Goal: Information Seeking & Learning: Learn about a topic

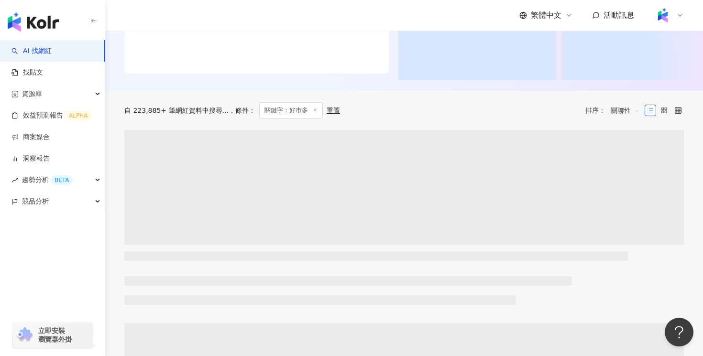
scroll to position [232, 0]
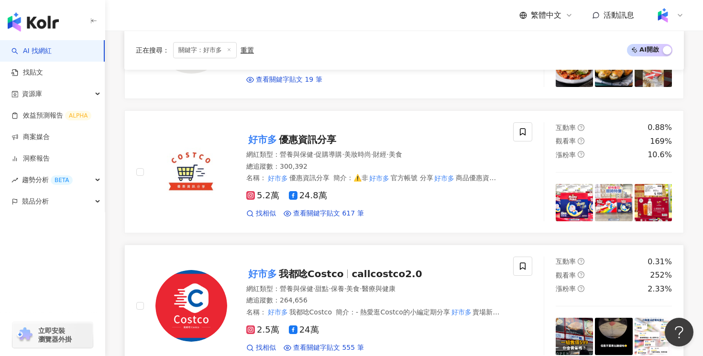
type input "***"
click at [344, 286] on span "保養" at bounding box center [337, 289] width 13 height 8
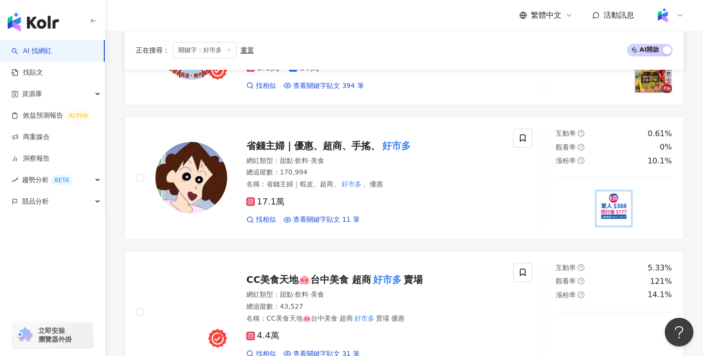
scroll to position [652, 0]
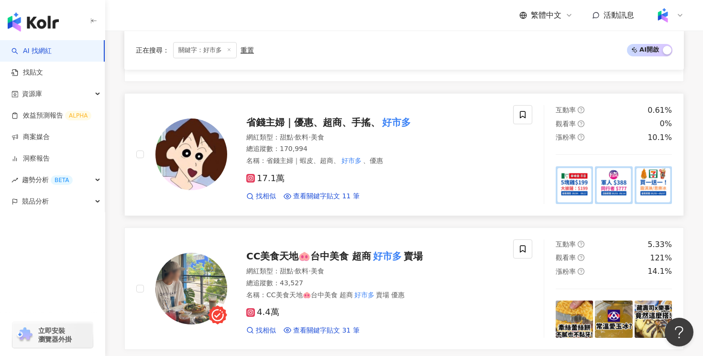
click at [407, 162] on div "名稱 ： 省錢主婦｜蝦皮、超商、 好市多 、優惠" at bounding box center [373, 161] width 255 height 10
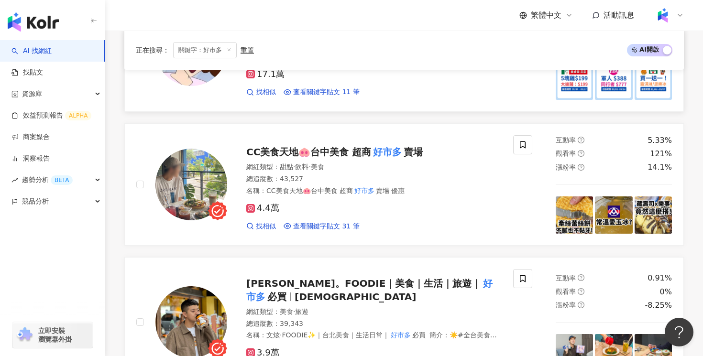
scroll to position [767, 0]
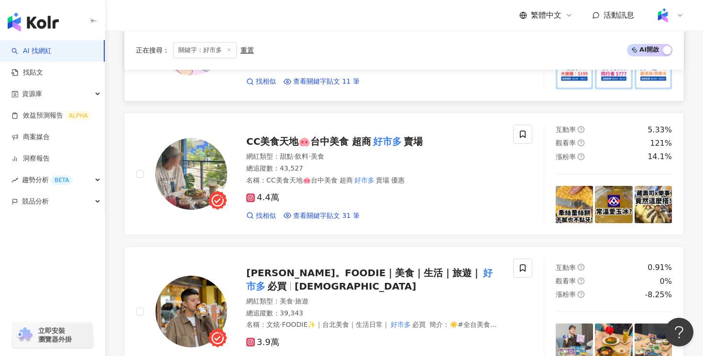
click at [476, 175] on div "網紅類型 ： 甜點 · 飲料 · 美食 總追蹤數 ： 43,527 名稱 ： CC美食天地🐽台中美食 超商 好市多 賣場 優惠" at bounding box center [373, 168] width 255 height 33
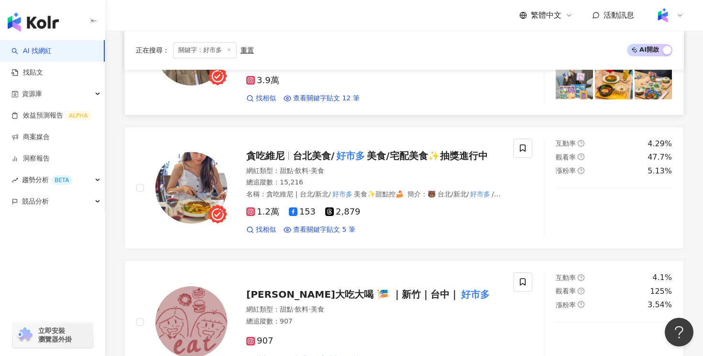
scroll to position [1005, 0]
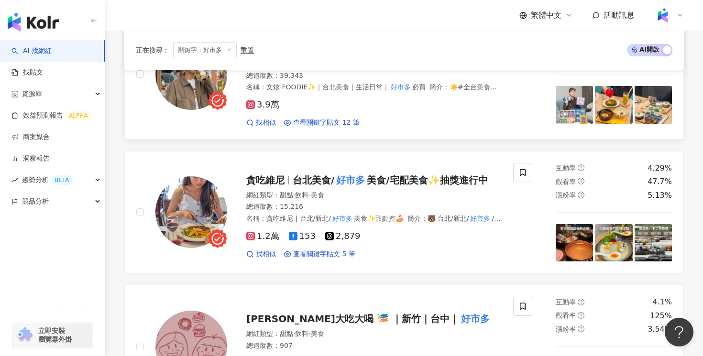
click at [405, 107] on div "3.9萬" at bounding box center [373, 105] width 255 height 11
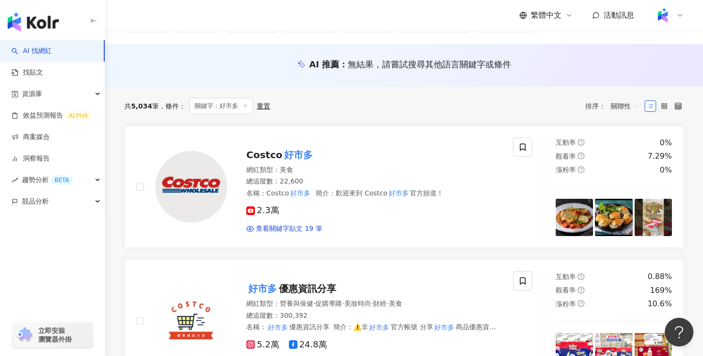
scroll to position [0, 0]
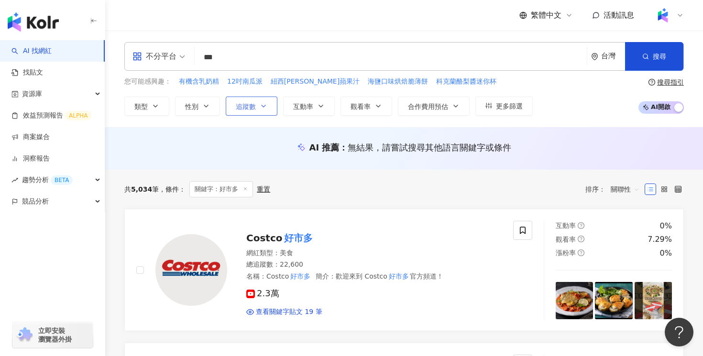
click at [255, 99] on button "追蹤數" at bounding box center [252, 106] width 52 height 19
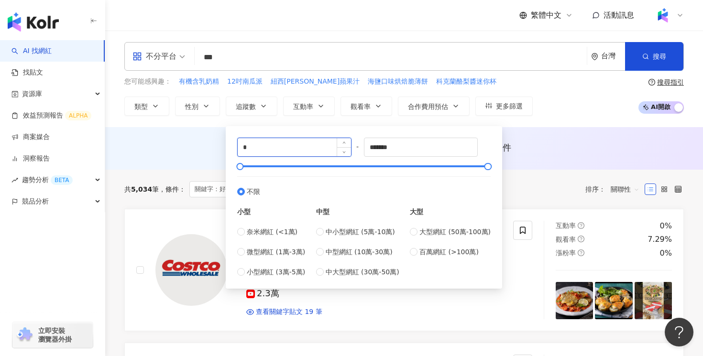
click at [270, 141] on input "*" at bounding box center [294, 147] width 113 height 18
type input "*"
type input "*****"
click at [556, 161] on div "AI 推薦 ： 無結果，請嘗試搜尋其他語言關鍵字或條件" at bounding box center [404, 148] width 598 height 43
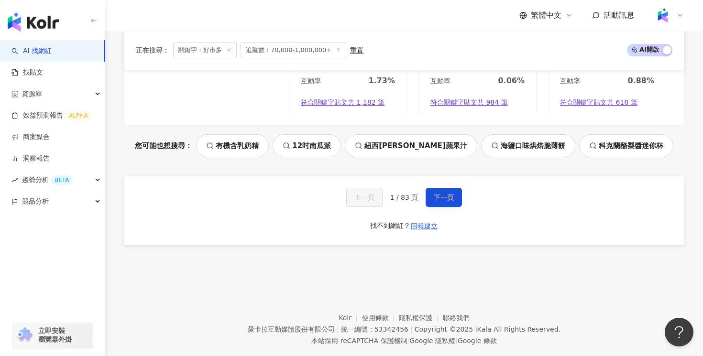
scroll to position [2055, 0]
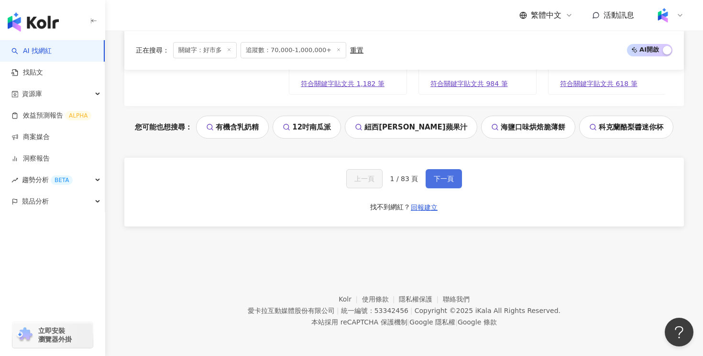
click at [450, 182] on span "下一頁" at bounding box center [444, 179] width 20 height 8
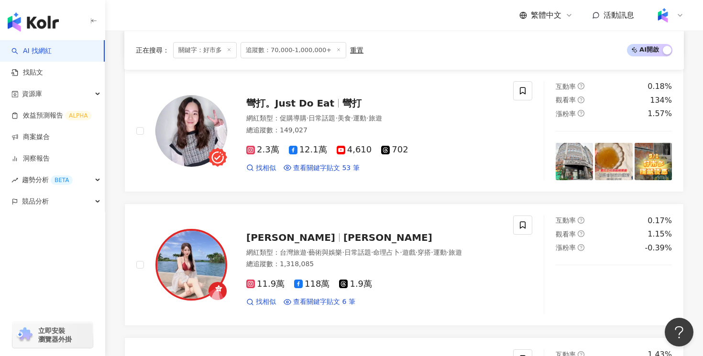
scroll to position [732, 0]
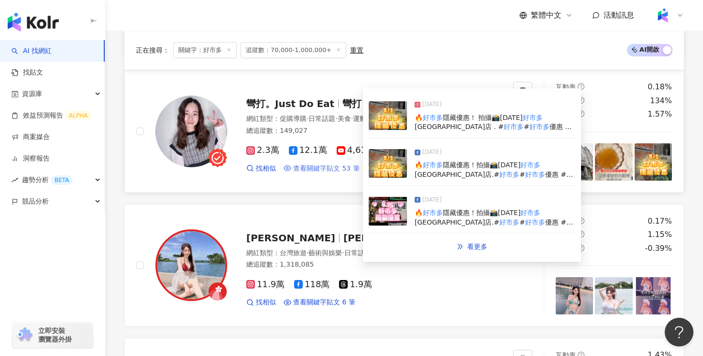
click at [329, 173] on span "查看關鍵字貼文 53 筆" at bounding box center [326, 169] width 66 height 10
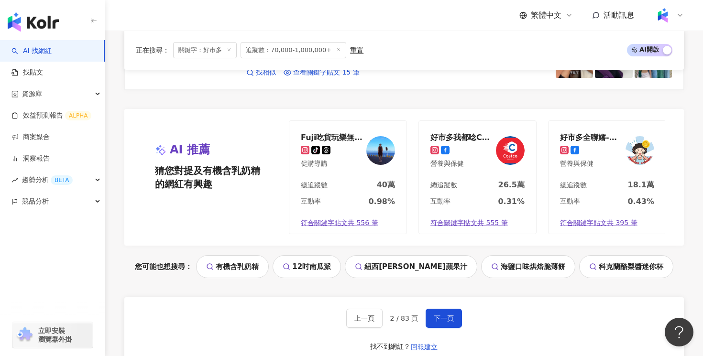
scroll to position [2055, 0]
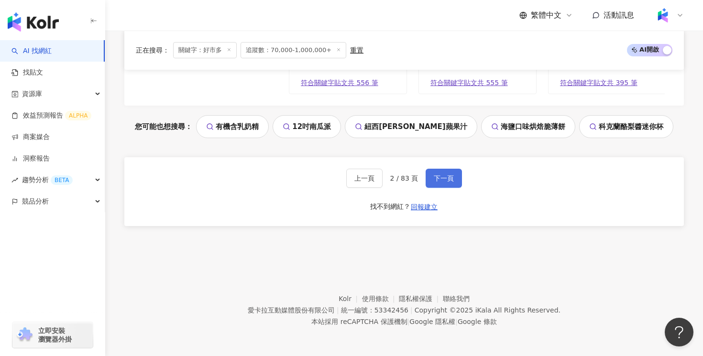
click at [442, 182] on span "下一頁" at bounding box center [444, 179] width 20 height 8
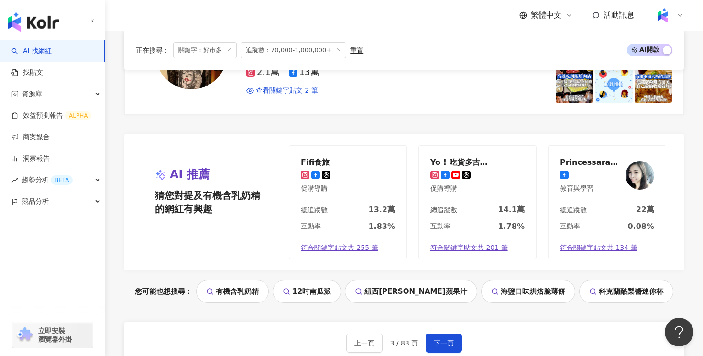
scroll to position [2126, 0]
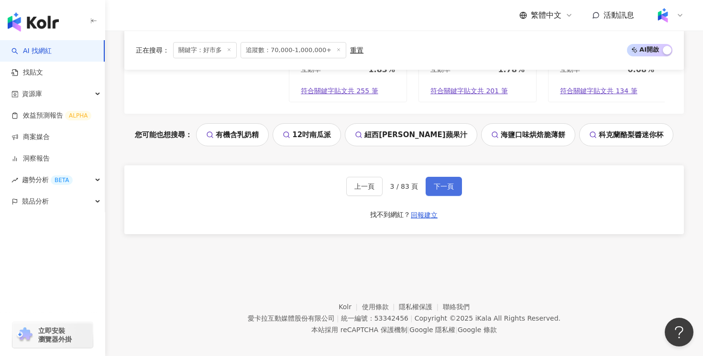
click at [444, 185] on button "下一頁" at bounding box center [444, 186] width 36 height 19
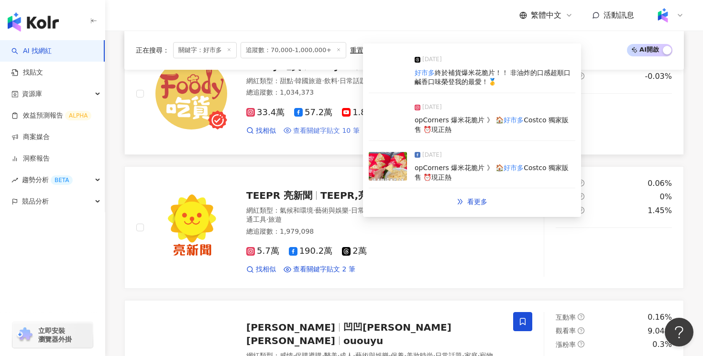
scroll to position [536, 0]
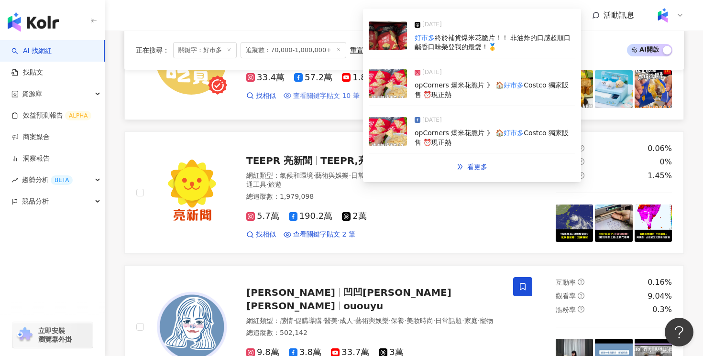
click at [341, 95] on span "查看關鍵字貼文 10 筆" at bounding box center [326, 96] width 66 height 10
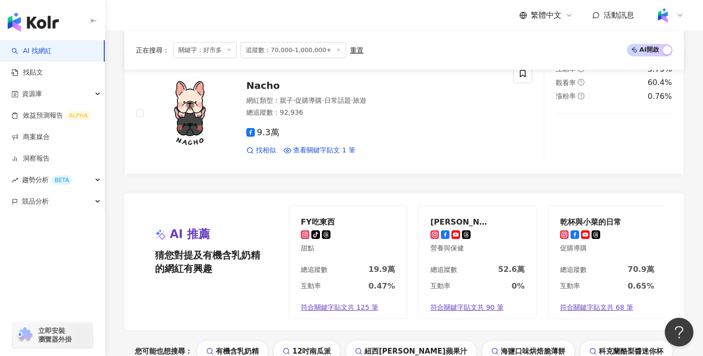
scroll to position [2047, 0]
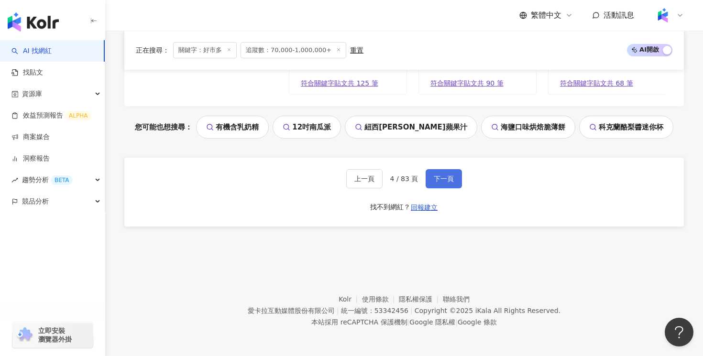
click at [443, 183] on button "下一頁" at bounding box center [444, 178] width 36 height 19
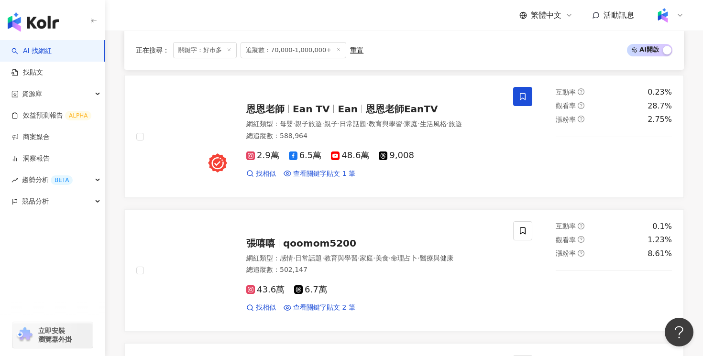
scroll to position [1286, 0]
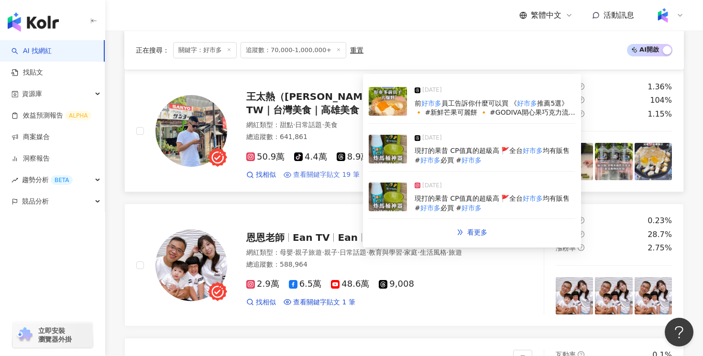
click at [335, 170] on span "查看關鍵字貼文 19 筆" at bounding box center [326, 175] width 66 height 10
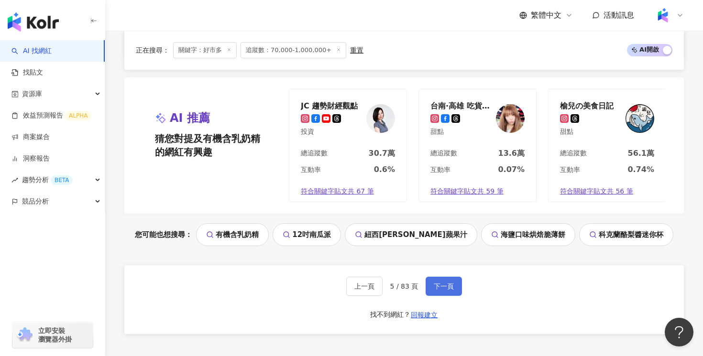
click at [449, 277] on button "下一頁" at bounding box center [444, 286] width 36 height 19
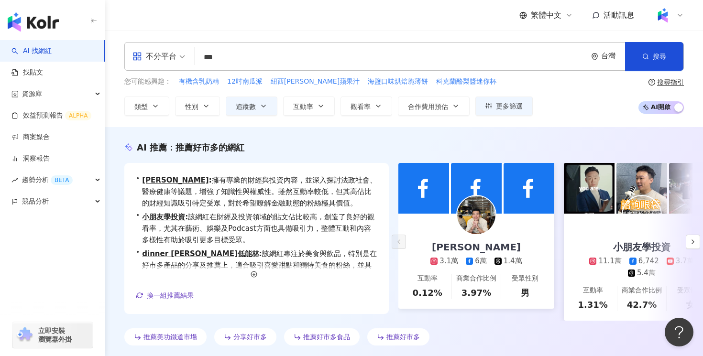
scroll to position [207, 0]
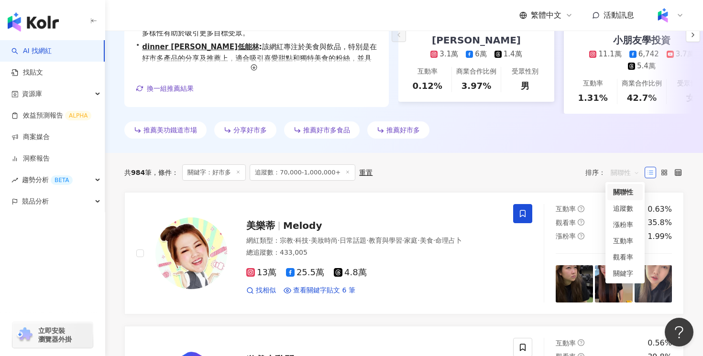
click at [624, 174] on span "關聯性" at bounding box center [625, 172] width 29 height 15
click at [633, 271] on div "關鍵字" at bounding box center [625, 273] width 24 height 11
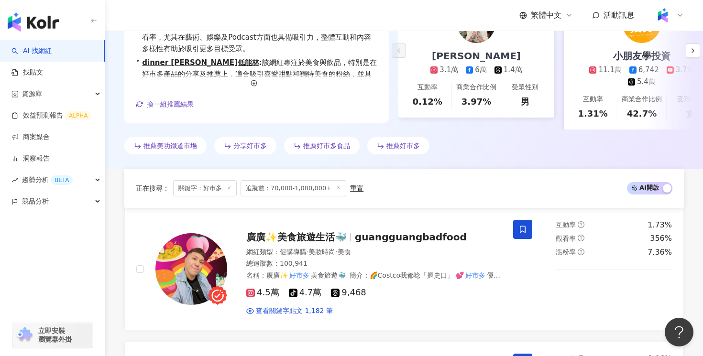
scroll to position [339, 0]
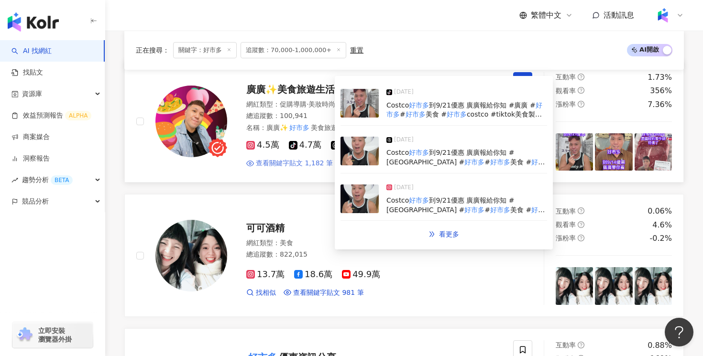
click at [306, 162] on span "查看關鍵字貼文 1,182 筆" at bounding box center [294, 164] width 77 height 10
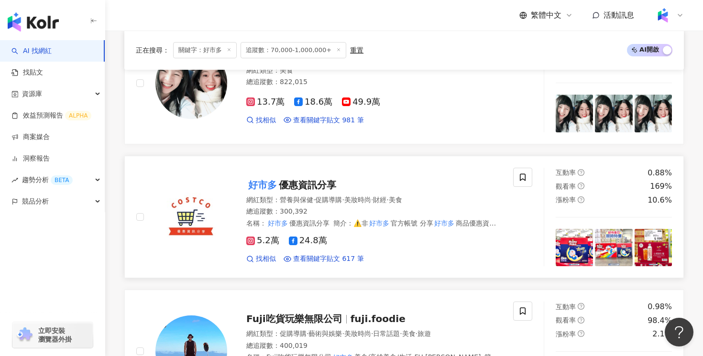
scroll to position [456, 0]
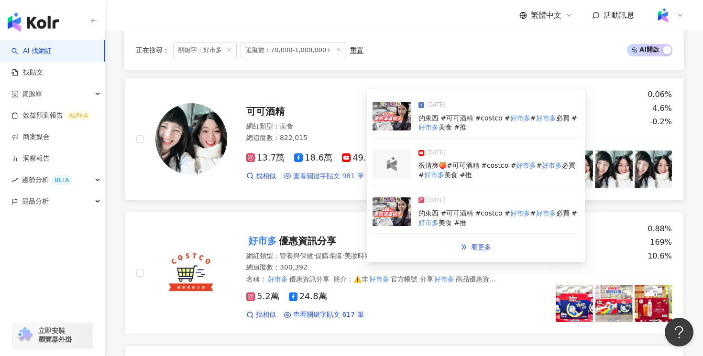
click at [339, 178] on span "查看關鍵字貼文 981 筆" at bounding box center [328, 177] width 71 height 10
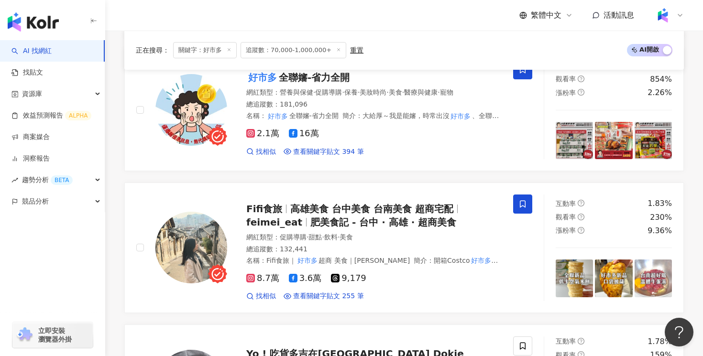
scroll to position [1108, 0]
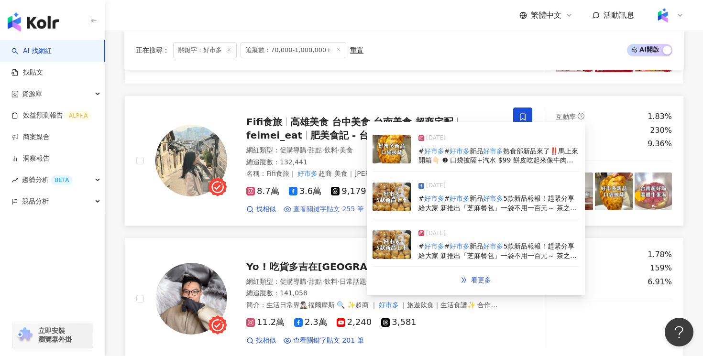
click at [356, 210] on span "查看關鍵字貼文 255 筆" at bounding box center [328, 210] width 71 height 10
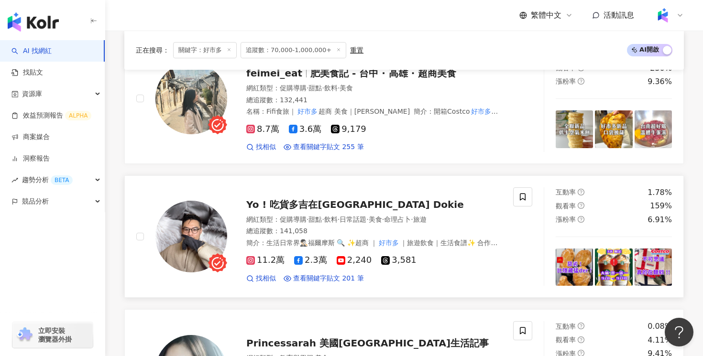
scroll to position [1225, 0]
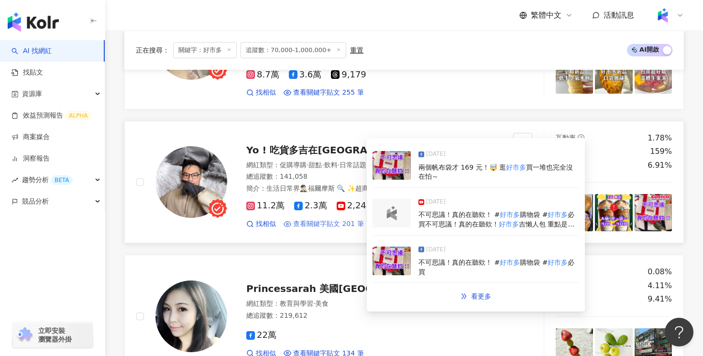
click at [335, 228] on span "查看關鍵字貼文 201 筆" at bounding box center [328, 224] width 71 height 10
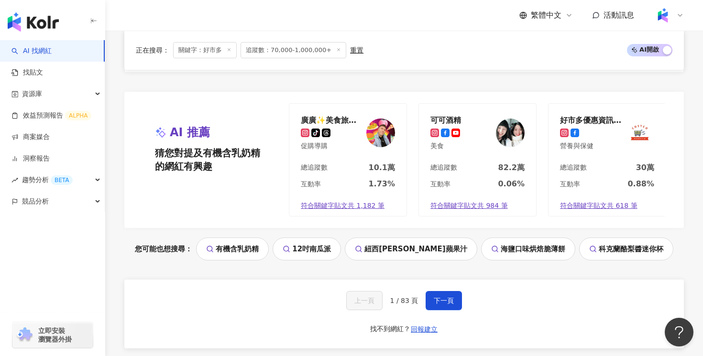
scroll to position [2055, 0]
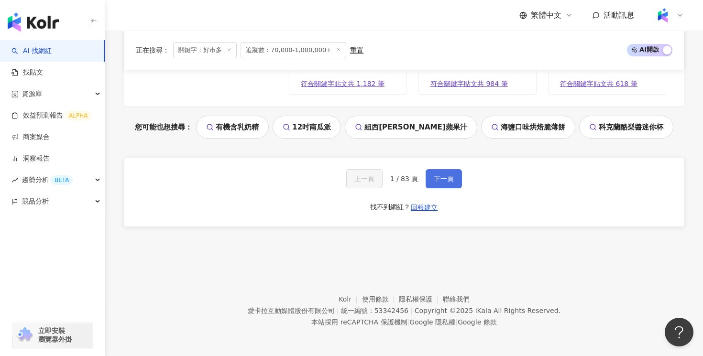
click at [455, 185] on button "下一頁" at bounding box center [444, 178] width 36 height 19
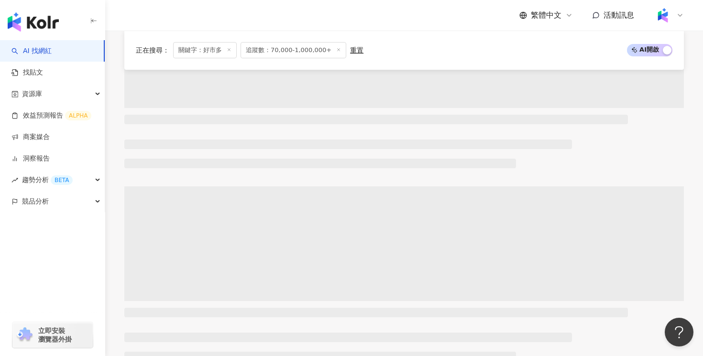
scroll to position [0, 0]
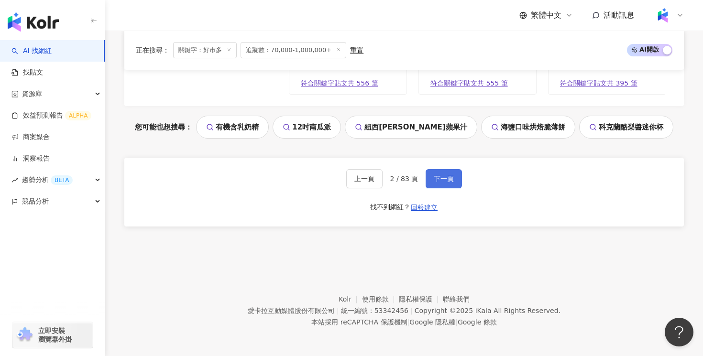
click at [449, 175] on span "下一頁" at bounding box center [444, 179] width 20 height 8
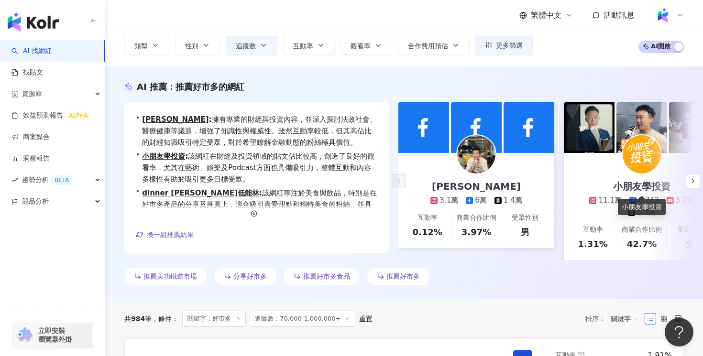
scroll to position [183, 0]
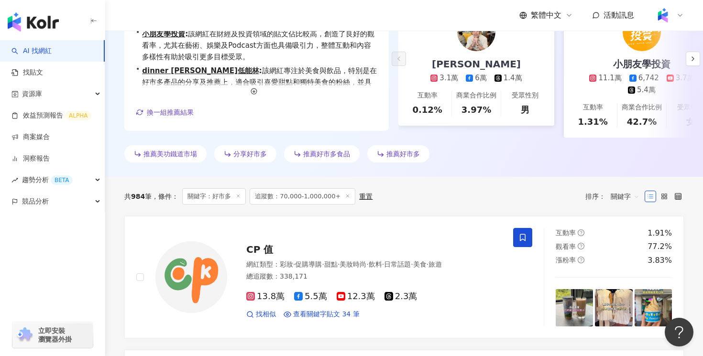
click at [631, 198] on span "關鍵字" at bounding box center [625, 196] width 29 height 15
click at [630, 288] on div "觀看率" at bounding box center [624, 281] width 35 height 16
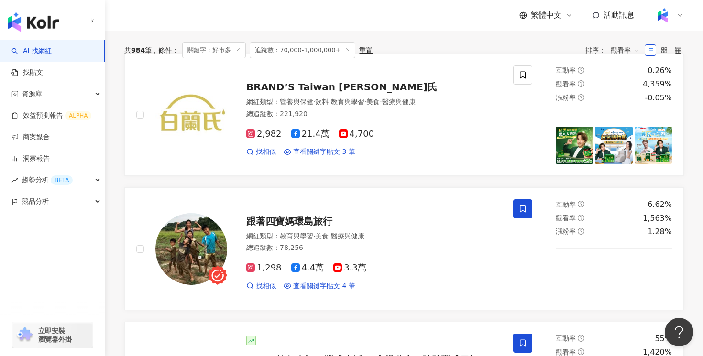
scroll to position [227, 0]
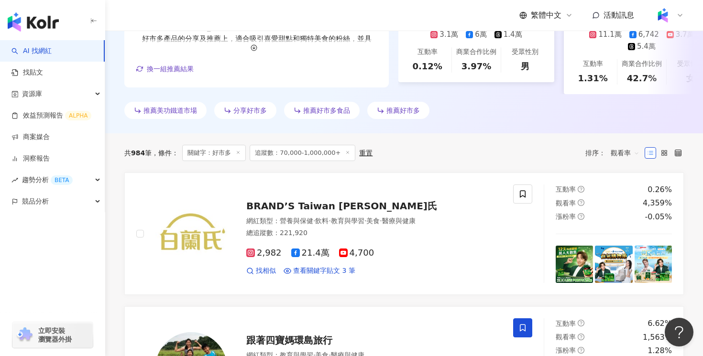
click at [634, 154] on span "觀看率" at bounding box center [625, 152] width 29 height 15
click at [627, 219] on div "互動率" at bounding box center [625, 221] width 24 height 11
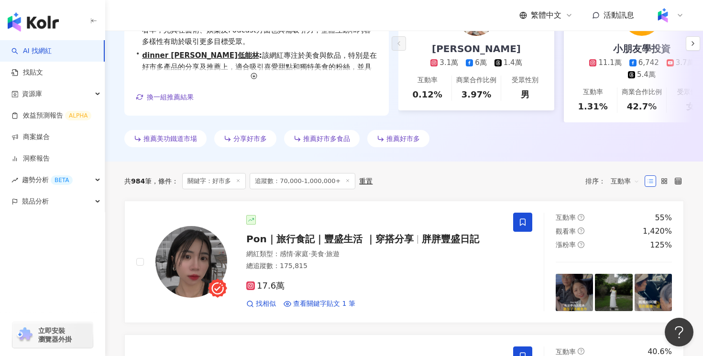
scroll to position [168, 0]
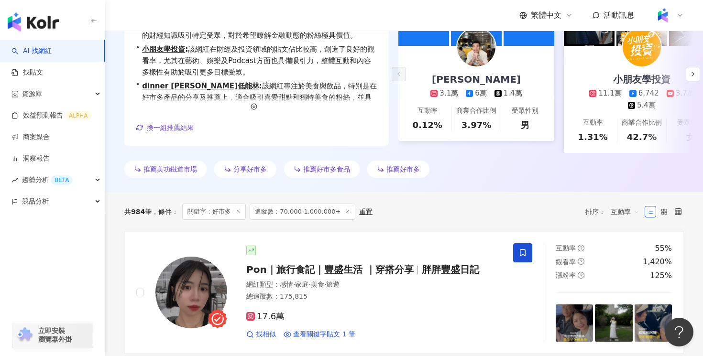
click at [632, 214] on span "互動率" at bounding box center [625, 211] width 29 height 15
click at [627, 248] on div "追蹤數" at bounding box center [625, 247] width 24 height 11
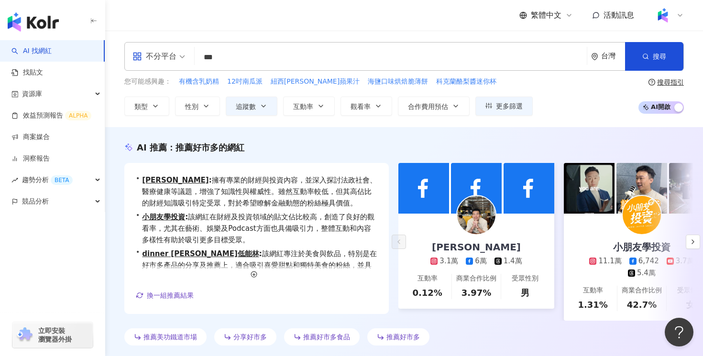
click at [247, 63] on input "***" at bounding box center [390, 57] width 384 height 18
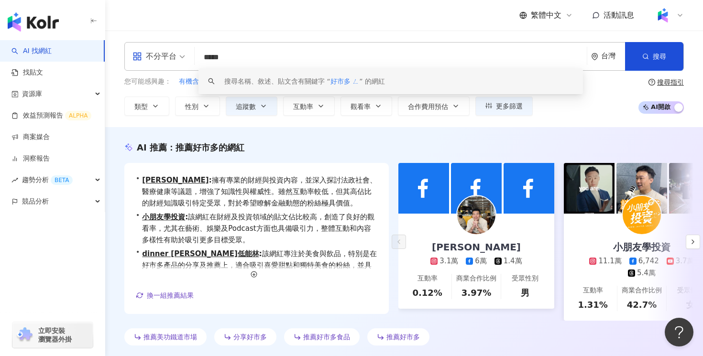
type input "*****"
click at [258, 25] on div "繁體中文 活動訊息" at bounding box center [403, 15] width 559 height 31
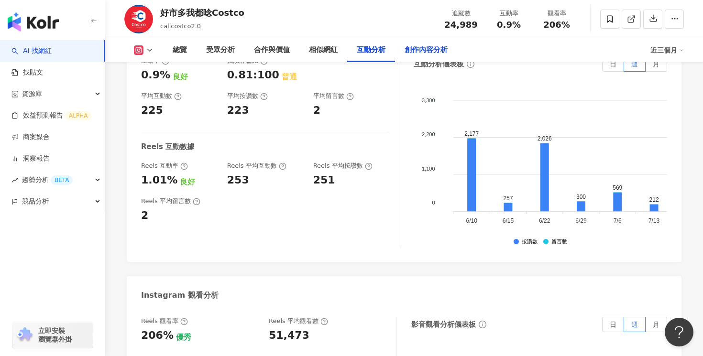
scroll to position [2155, 0]
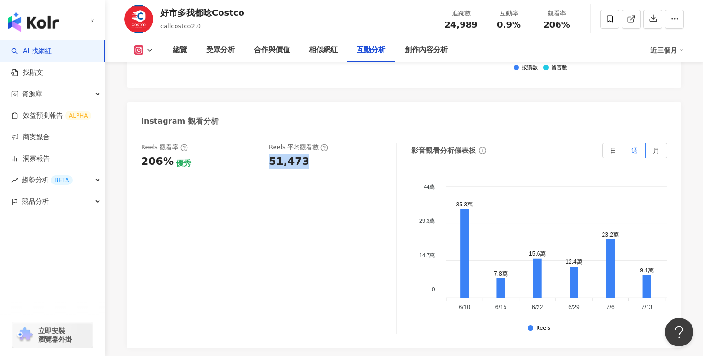
drag, startPoint x: 309, startPoint y: 154, endPoint x: 267, endPoint y: 153, distance: 42.1
click at [267, 153] on div "Reels 觀看率 206% 優秀 Reels 平均觀看數 51,473" at bounding box center [264, 156] width 246 height 26
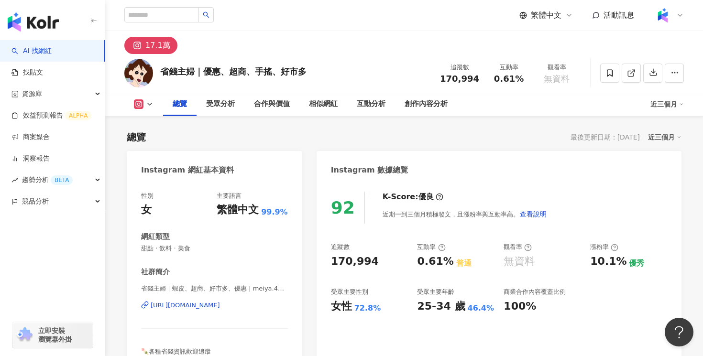
scroll to position [8, 0]
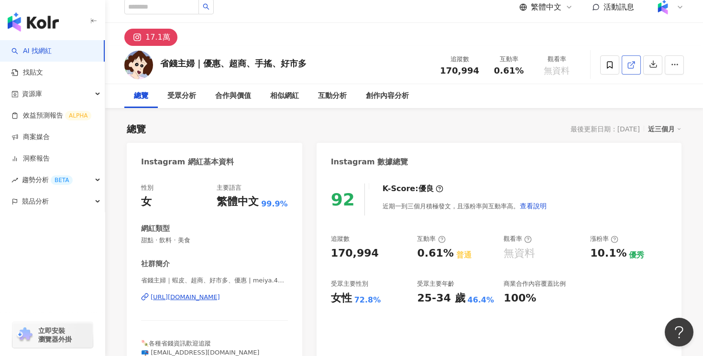
click at [628, 66] on icon at bounding box center [630, 65] width 5 height 5
drag, startPoint x: 190, startPoint y: 63, endPoint x: 163, endPoint y: 63, distance: 27.3
click at [163, 63] on div "省錢主婦｜優惠、超商、手搖、好市多" at bounding box center [233, 63] width 146 height 12
click at [184, 64] on div "省錢主婦｜優惠、超商、手搖、好市多" at bounding box center [233, 63] width 146 height 12
drag, startPoint x: 195, startPoint y: 64, endPoint x: 163, endPoint y: 64, distance: 31.6
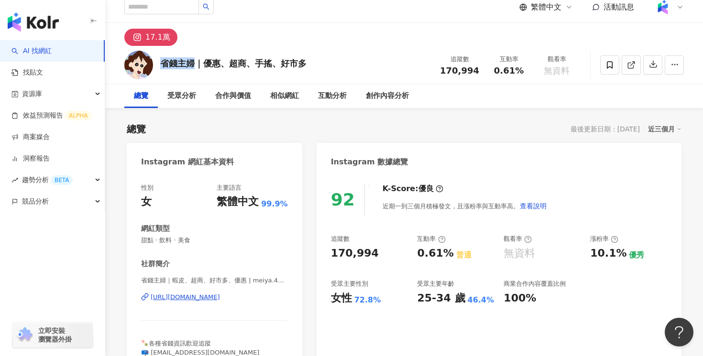
click at [163, 64] on div "省錢主婦｜優惠、超商、手搖、好市多" at bounding box center [233, 63] width 146 height 12
copy div "省錢主婦"
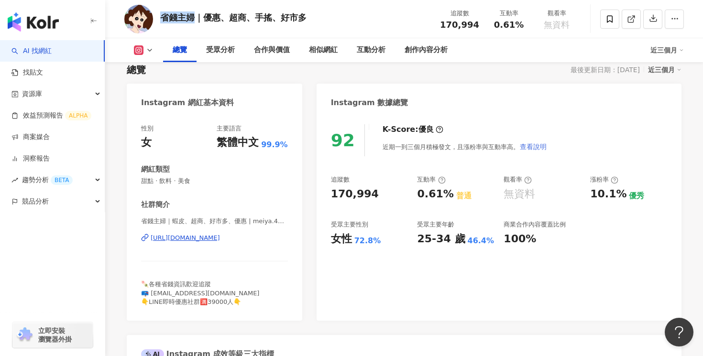
scroll to position [73, 0]
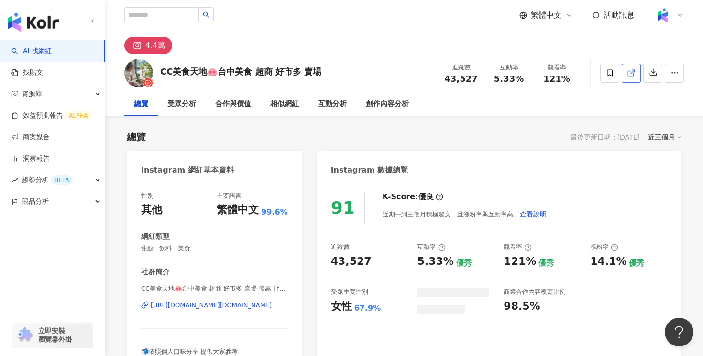
click at [627, 68] on span at bounding box center [631, 73] width 9 height 10
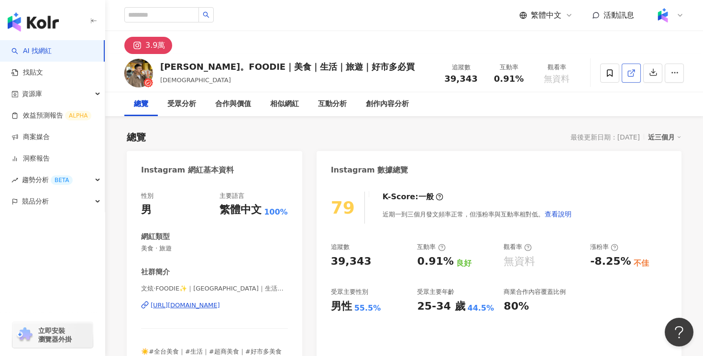
click at [634, 69] on icon at bounding box center [631, 73] width 9 height 9
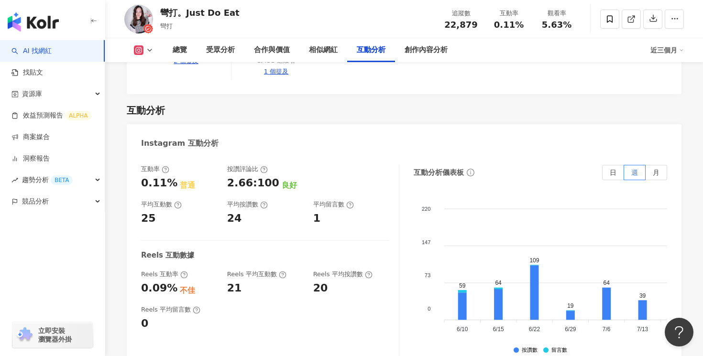
scroll to position [1583, 0]
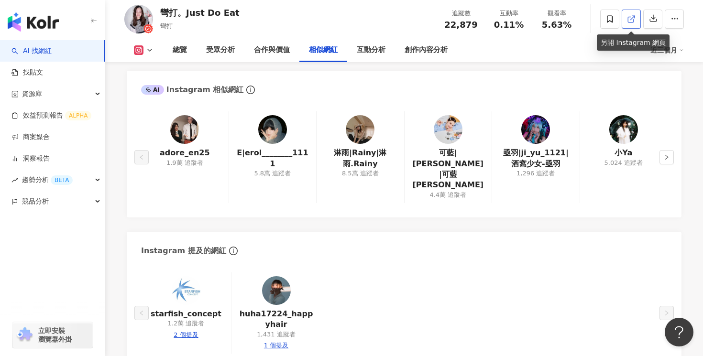
click at [629, 20] on icon at bounding box center [631, 19] width 9 height 9
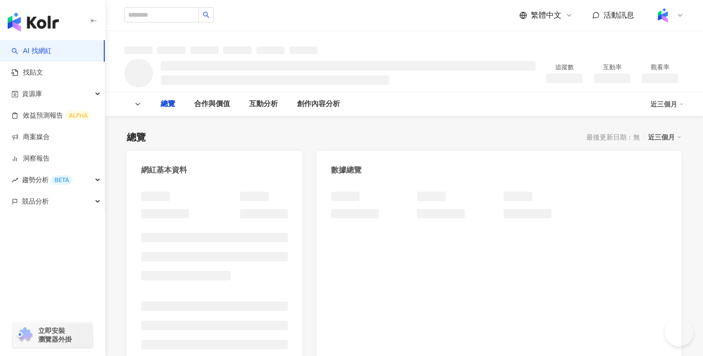
type input "***"
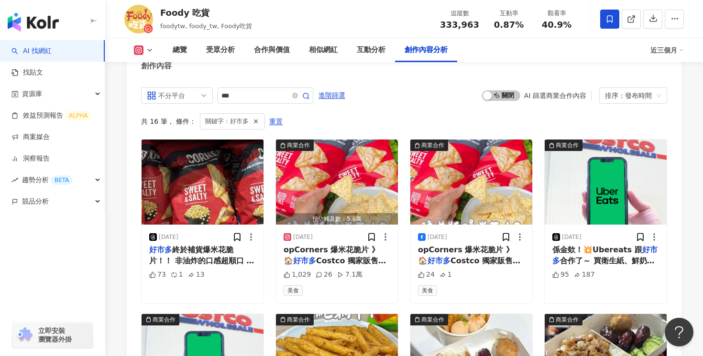
scroll to position [3080, 0]
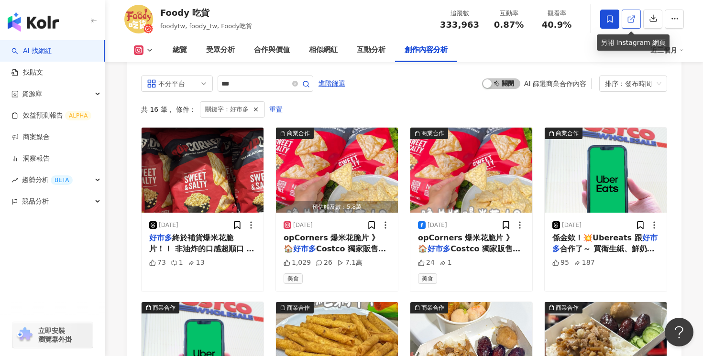
click at [634, 17] on polyline at bounding box center [633, 17] width 2 height 2
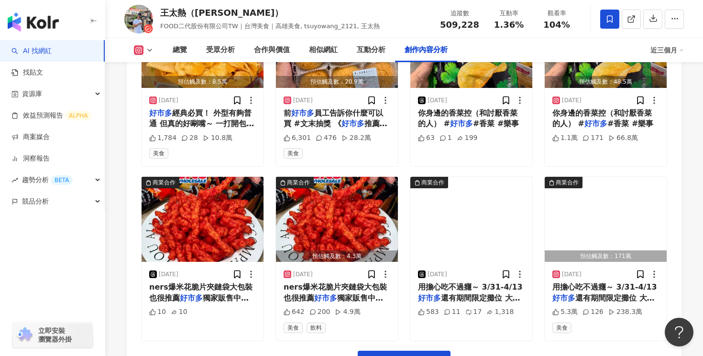
scroll to position [3393, 0]
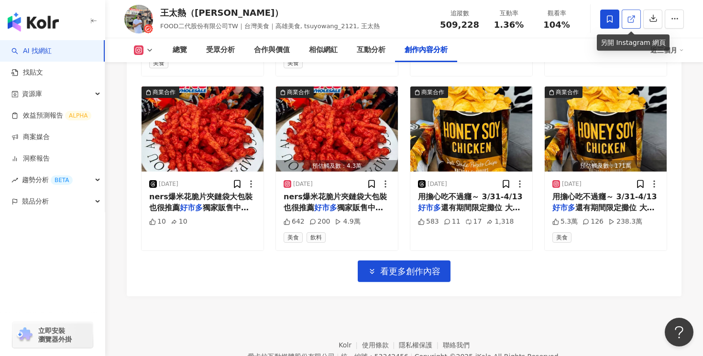
click at [626, 17] on link at bounding box center [631, 19] width 19 height 19
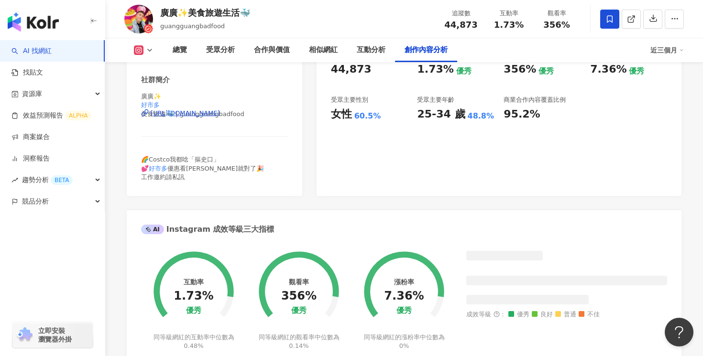
scroll to position [3399, 0]
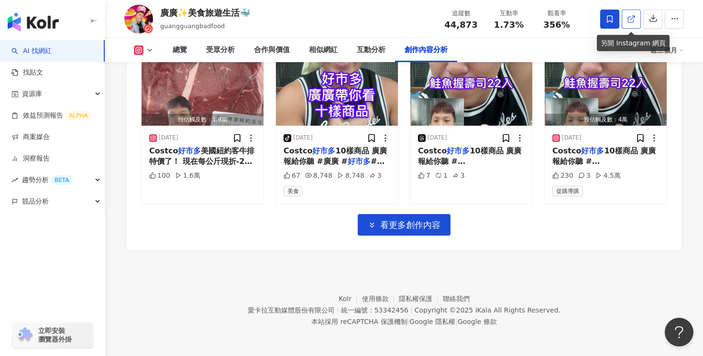
click at [633, 27] on link at bounding box center [631, 19] width 19 height 19
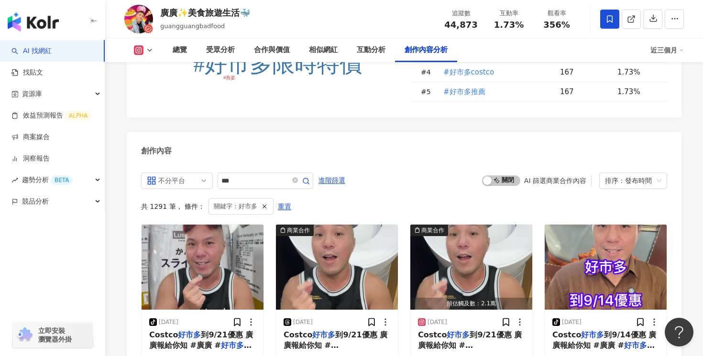
scroll to position [2936, 0]
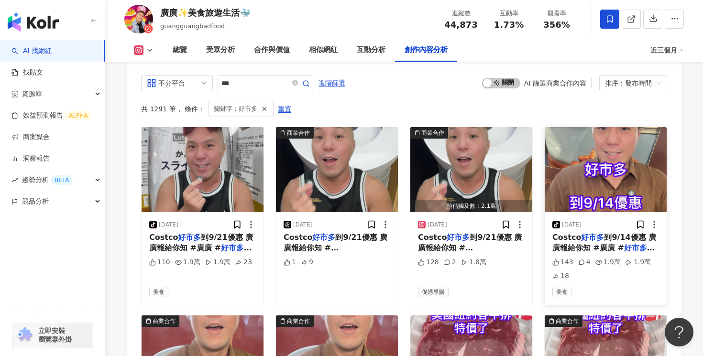
click at [585, 244] on span "到9/14優惠 廣廣報給你知 #廣廣 #" at bounding box center [604, 243] width 104 height 20
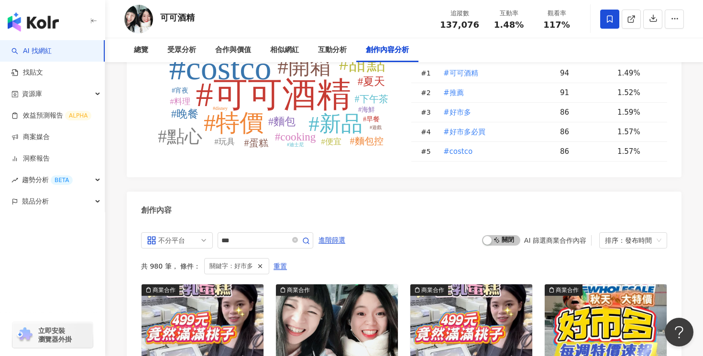
scroll to position [2917, 0]
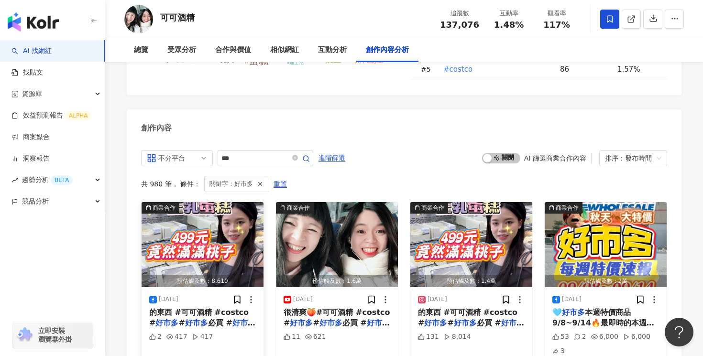
click at [208, 318] on span "必買 #" at bounding box center [220, 322] width 24 height 9
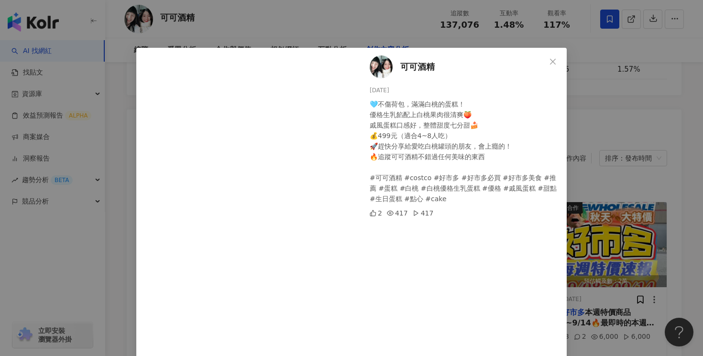
click at [602, 150] on div "可可酒精 2025/9/9 🩵不傷荷包，滿滿白桃的蛋糕！ 優格生乳餡配上白桃果肉很清爽🍑 戚風蛋糕口感好，整體甜度七分甜🍰 💰499元（適合4~8人吃） 🚀趕…" at bounding box center [351, 178] width 703 height 356
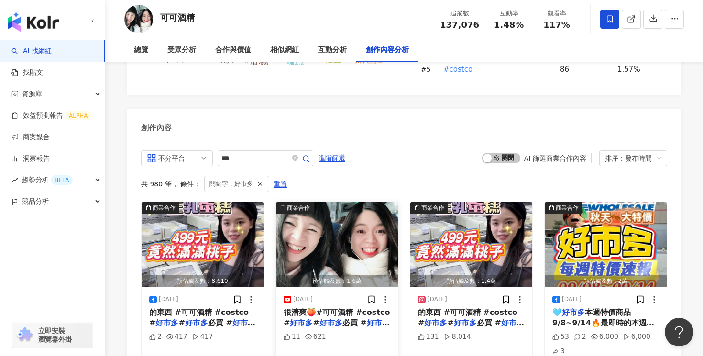
click at [347, 308] on span "很清爽🍑#可可酒精 #costco #" at bounding box center [337, 318] width 107 height 20
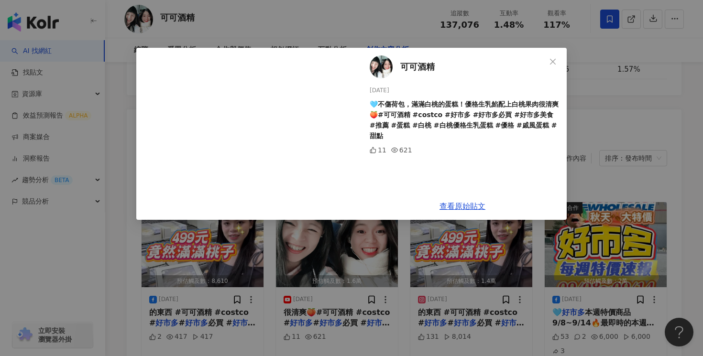
click at [478, 287] on div "可可酒精 2025/9/9 🩵不傷荷包，滿滿白桃的蛋糕！優格生乳餡配上白桃果肉很清爽🍑#可可酒精 #costco #好市多 #好市多必買 #好市多美食 #推薦…" at bounding box center [351, 178] width 703 height 356
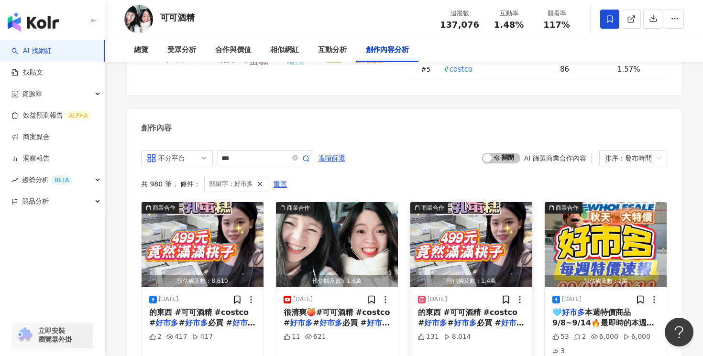
click at [458, 318] on mark "好市多" at bounding box center [465, 322] width 23 height 9
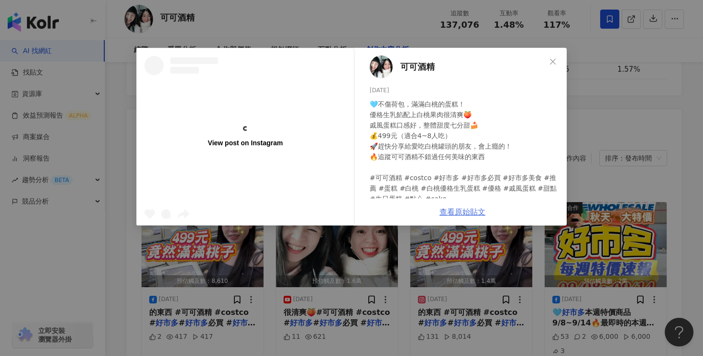
click at [463, 212] on link "查看原始貼文" at bounding box center [462, 212] width 46 height 9
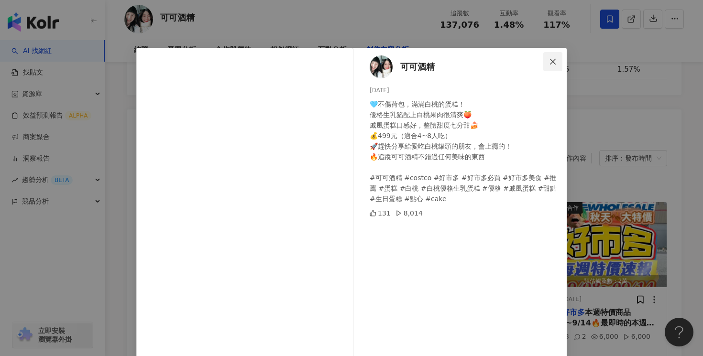
click at [553, 65] on icon "close" at bounding box center [553, 62] width 8 height 8
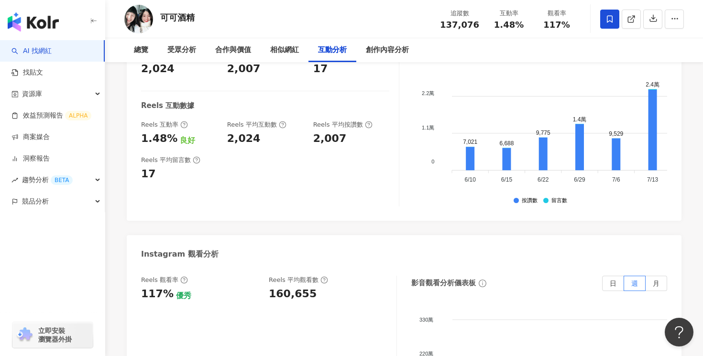
scroll to position [2082, 0]
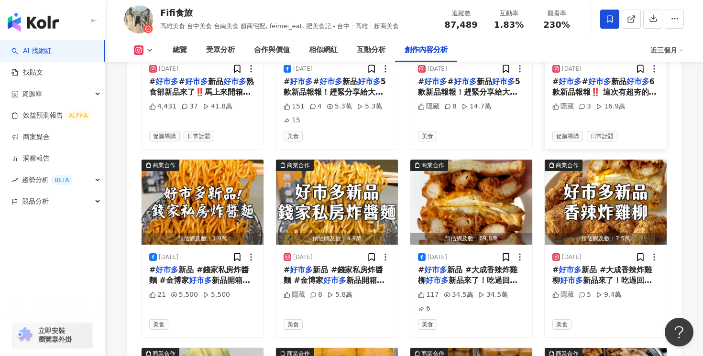
scroll to position [3431, 0]
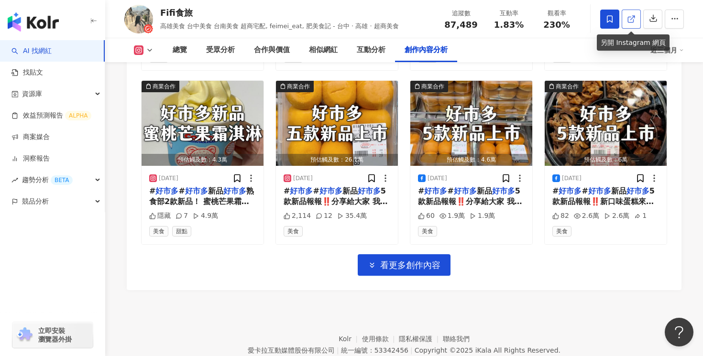
click at [635, 23] on icon at bounding box center [631, 19] width 9 height 9
click at [493, 186] on mark "好市多" at bounding box center [503, 190] width 23 height 9
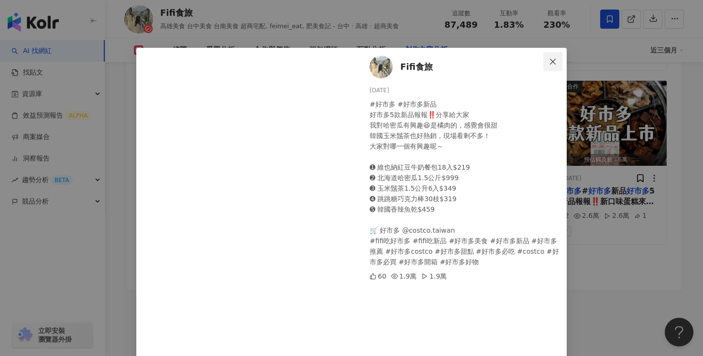
click at [553, 55] on button "Close" at bounding box center [552, 61] width 19 height 19
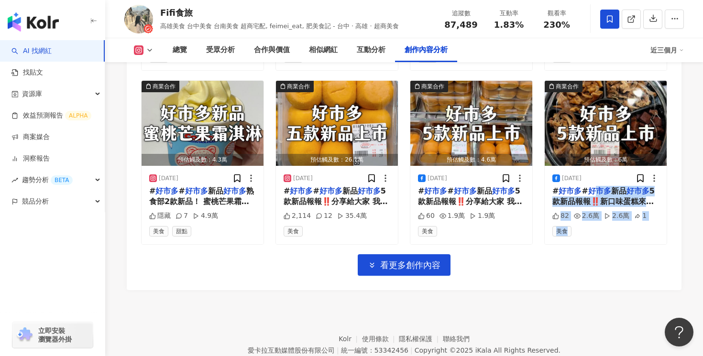
drag, startPoint x: 592, startPoint y: 153, endPoint x: 580, endPoint y: 208, distance: 56.3
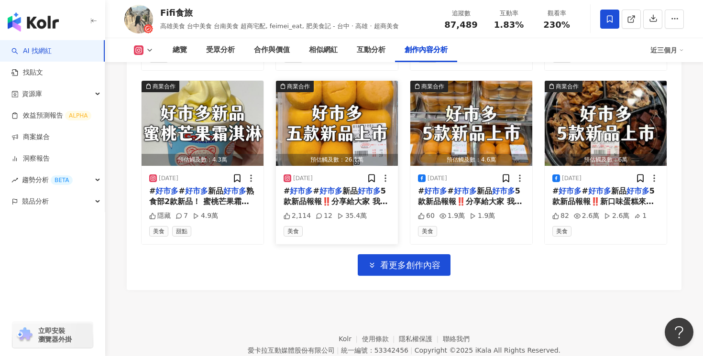
click at [321, 186] on span "5款新品報報‼️分享給大家 我對哈密瓜有興趣😆是橘肉的，感覺會很甜 韓國玉米鬚茶也好熱銷，現場看剩不多！ 大家對哪一個有興趣呢～ ➊ 維也納紅豆牛奶餐包18入…" at bounding box center [337, 244] width 106 height 116
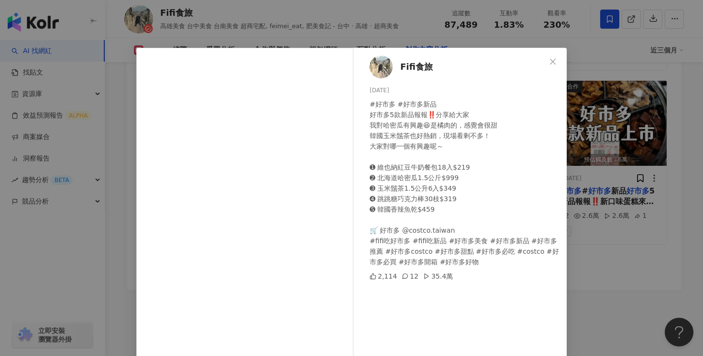
scroll to position [73, 0]
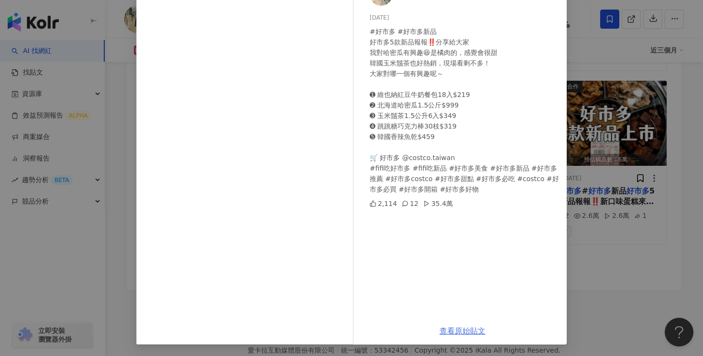
click at [449, 329] on link "查看原始貼文" at bounding box center [462, 331] width 46 height 9
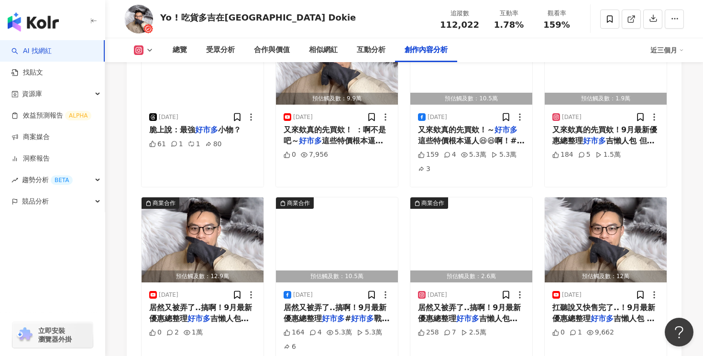
scroll to position [3155, 0]
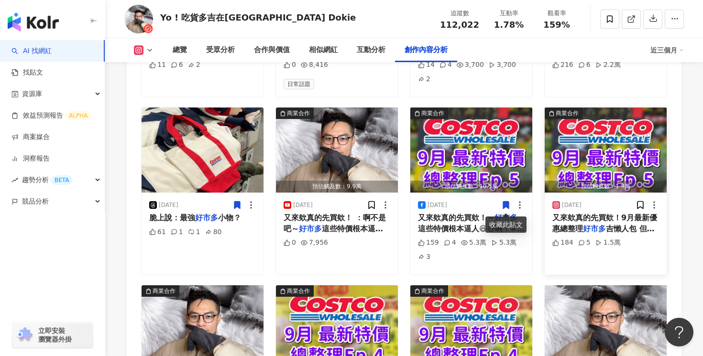
click at [585, 212] on div "[DATE] 又來欸真的先買欸！9月最新優惠總整理 好市多 吉懶人包 但又忍不住想 講一句：啊不是吧～ 好市多 這些特價 根本逼人下單😆😆啊！ \ 9月 特價…" at bounding box center [606, 234] width 122 height 82
click at [589, 219] on span "又來欸真的先買欸！9月最新優惠總整理" at bounding box center [604, 223] width 105 height 20
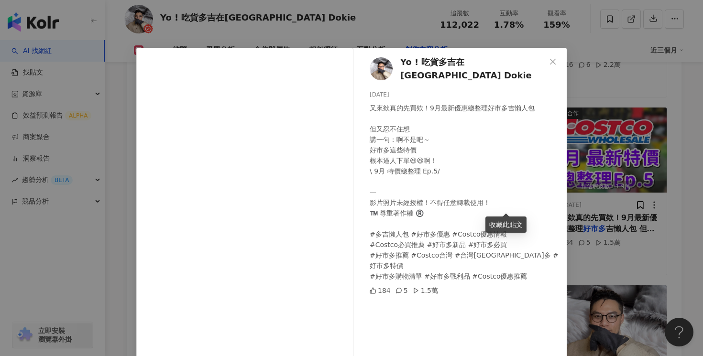
scroll to position [73, 0]
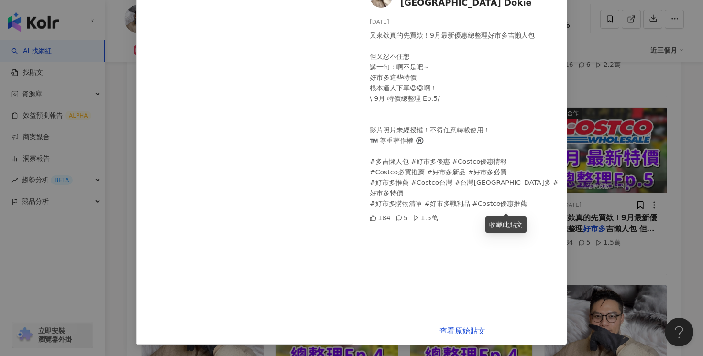
click at [459, 338] on div "查看原始貼文" at bounding box center [462, 331] width 208 height 27
click at [459, 330] on link "查看原始貼文" at bounding box center [462, 331] width 46 height 9
click at [104, 147] on div "Yo ! 吃貨多吉在[GEOGRAPHIC_DATA] Dokie [DATE] 又來欸真的先買欸！9月最新優惠總整理好市多吉懶人包 但又忍不住想 講一句：啊…" at bounding box center [351, 178] width 703 height 356
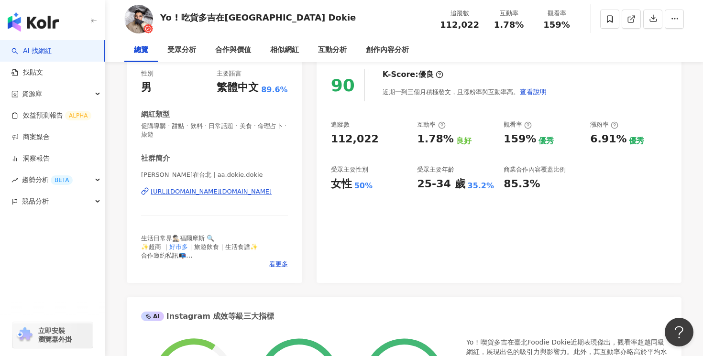
scroll to position [0, 0]
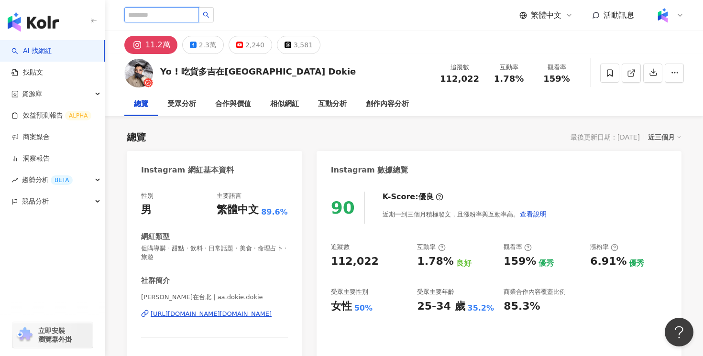
click at [168, 18] on input "search" at bounding box center [161, 14] width 75 height 15
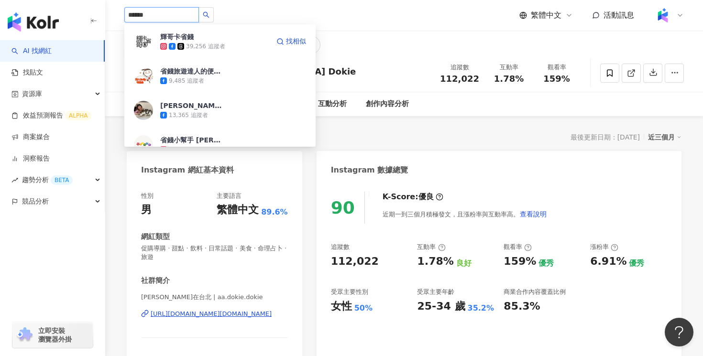
type input "****"
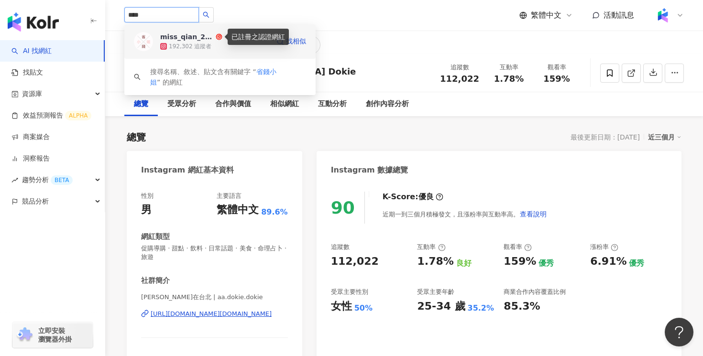
click at [216, 40] on icon at bounding box center [219, 36] width 7 height 7
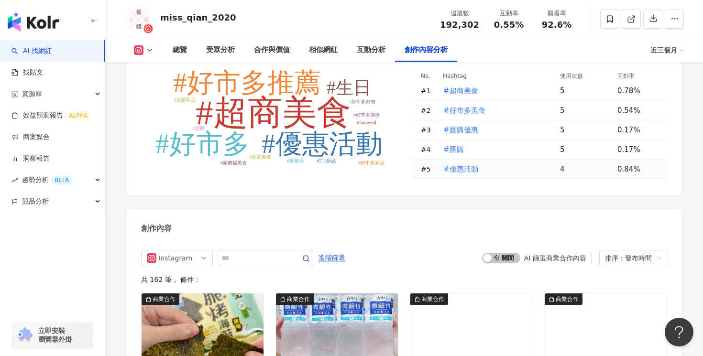
scroll to position [2817, 0]
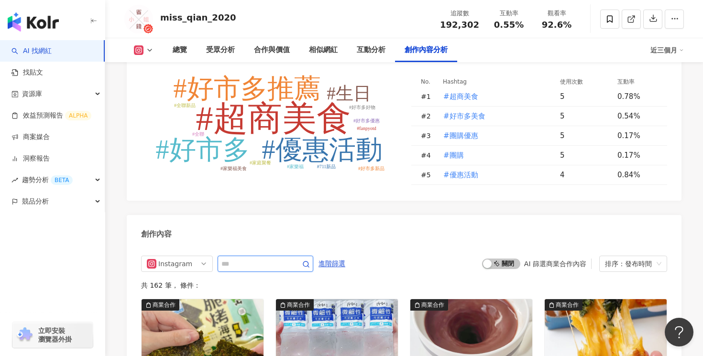
click at [241, 258] on input "text" at bounding box center [254, 263] width 67 height 11
type input "***"
click at [310, 261] on icon "button" at bounding box center [306, 265] width 8 height 8
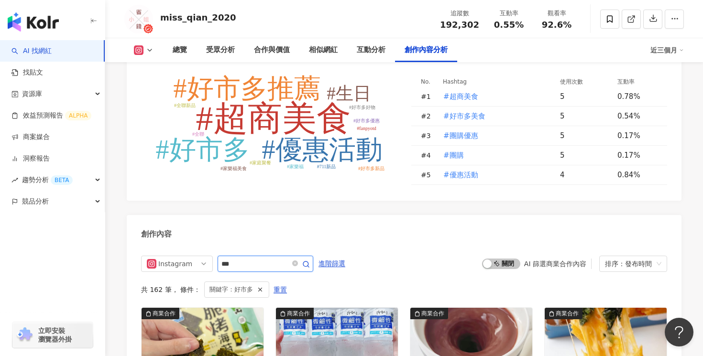
scroll to position [2928, 0]
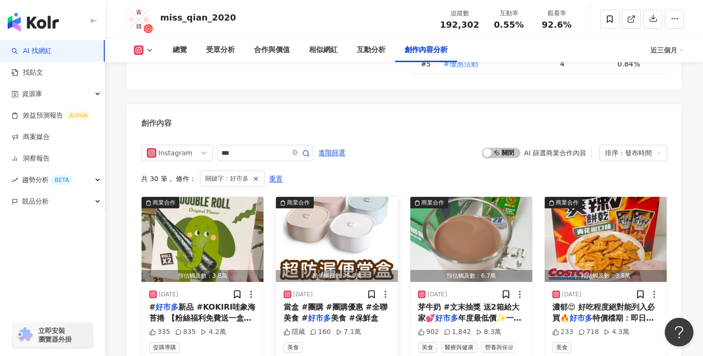
click at [318, 303] on span "當盒 #團購 #團購優惠 #全聯美食 #" at bounding box center [336, 313] width 104 height 20
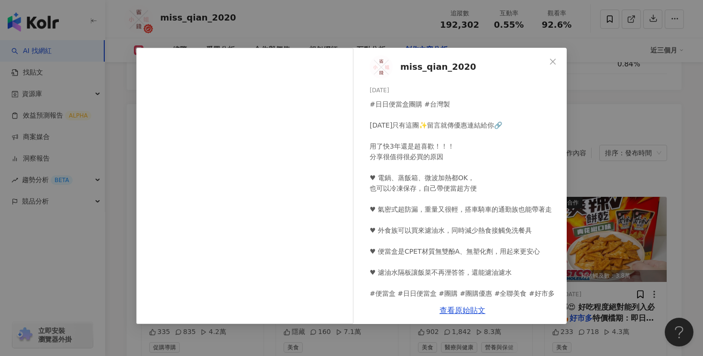
click at [599, 131] on div "miss_qian_2020 [DATE] #日日便當盒團購 #台灣製 [DATE]只有這團✨留言就傳優惠連結給你🔗 用了快3年還是超喜歡！！！ 分享很值得很…" at bounding box center [351, 178] width 703 height 356
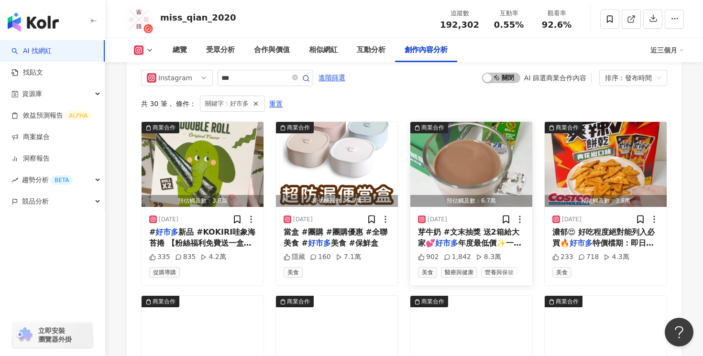
scroll to position [3014, 0]
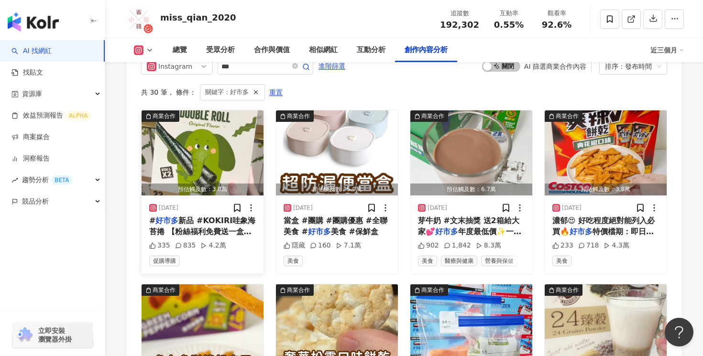
click at [236, 216] on span "新品 #KOKIRI哇象海苔捲 【粉絲福利免費送一盒請你吃🥰】 規則：追蹤我+按讚收藏貼文+tag1位好友跟他分享這個新品 提醒：可重複留言但要tag不同人 …" at bounding box center [202, 306] width 107 height 180
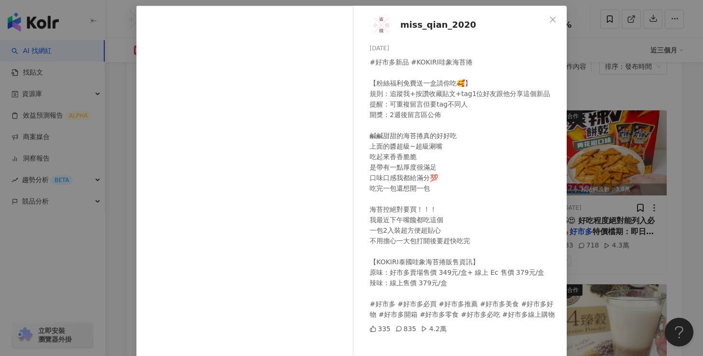
scroll to position [73, 0]
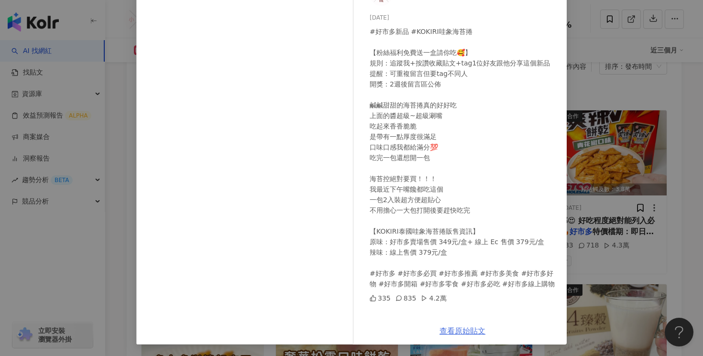
click at [463, 329] on link "查看原始貼文" at bounding box center [462, 331] width 46 height 9
